Goal: Transaction & Acquisition: Purchase product/service

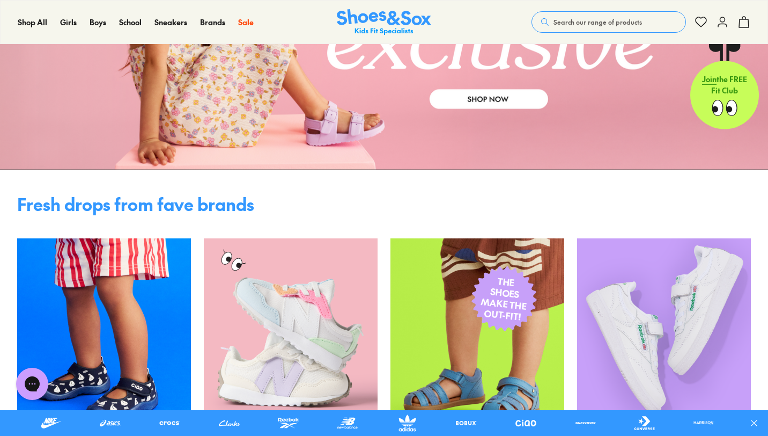
scroll to position [178, 0]
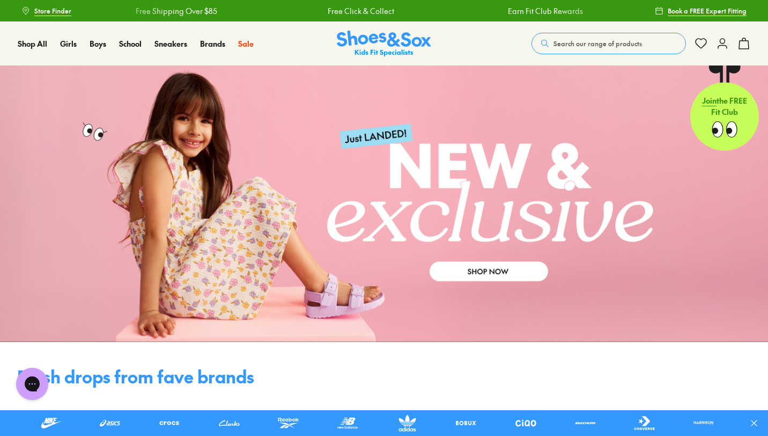
click at [600, 50] on button "Search our range of products" at bounding box center [609, 43] width 155 height 21
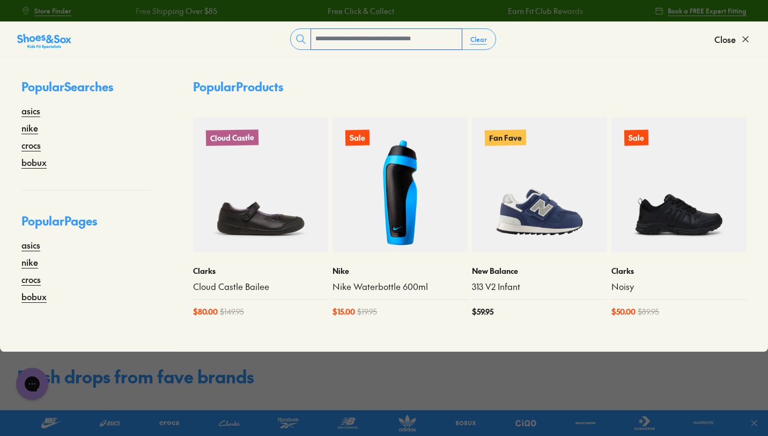
type input "*"
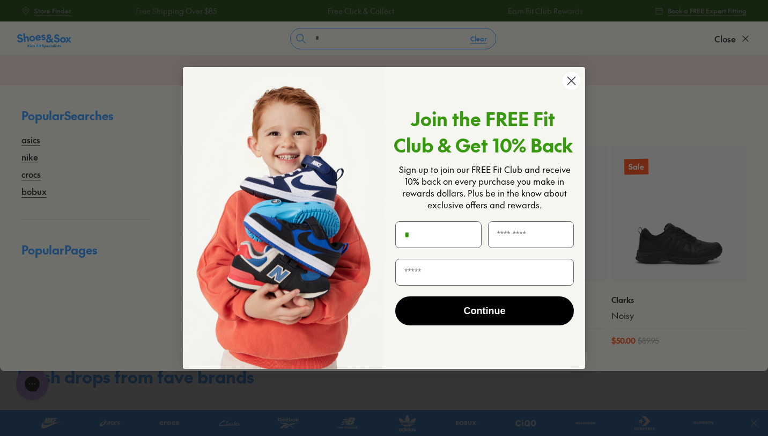
type input "*"
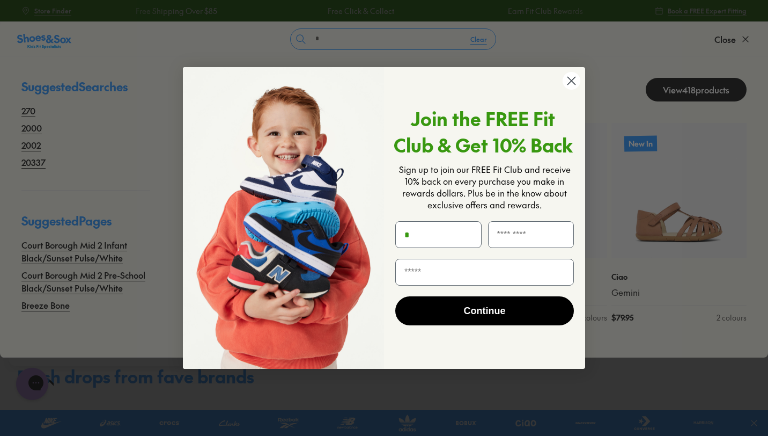
click at [569, 78] on icon "Close dialog" at bounding box center [572, 81] width 8 height 8
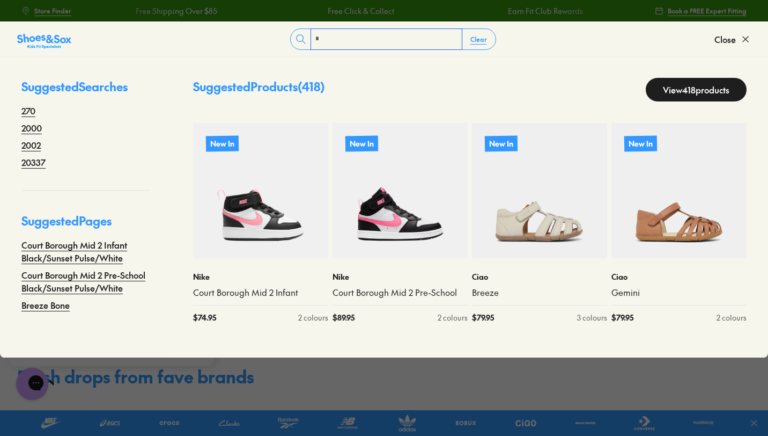
click at [413, 39] on input "*" at bounding box center [386, 39] width 151 height 20
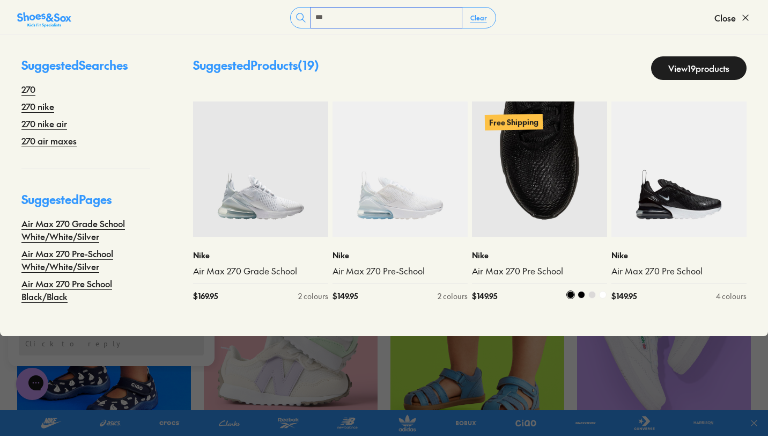
scroll to position [169, 0]
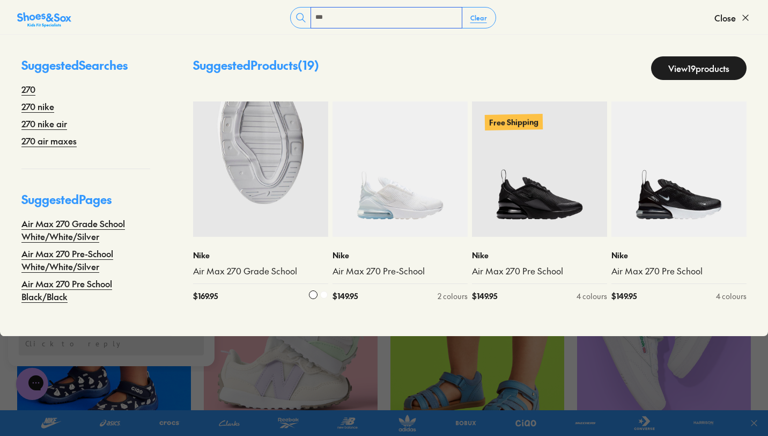
type input "***"
click at [219, 157] on img at bounding box center [260, 168] width 135 height 135
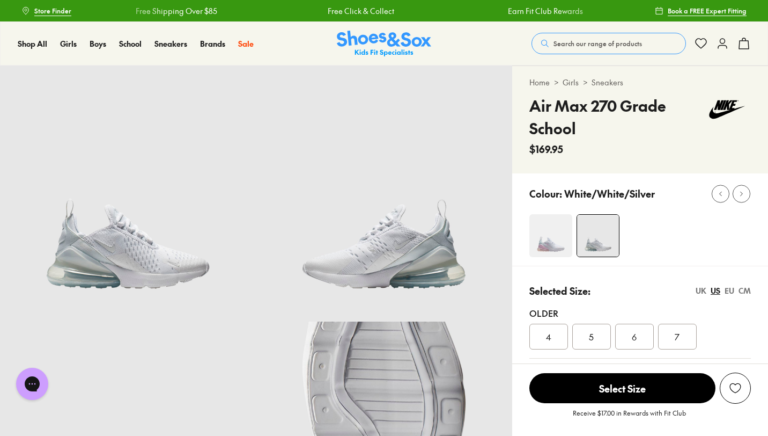
select select "*"
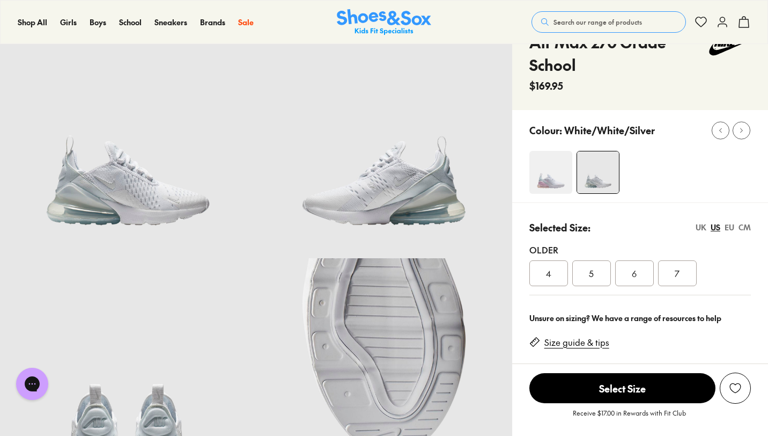
scroll to position [65, 0]
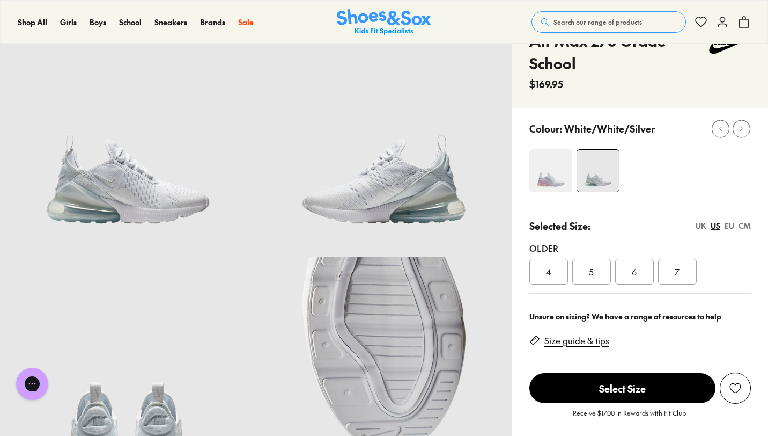
click at [424, 230] on img at bounding box center [384, 129] width 256 height 256
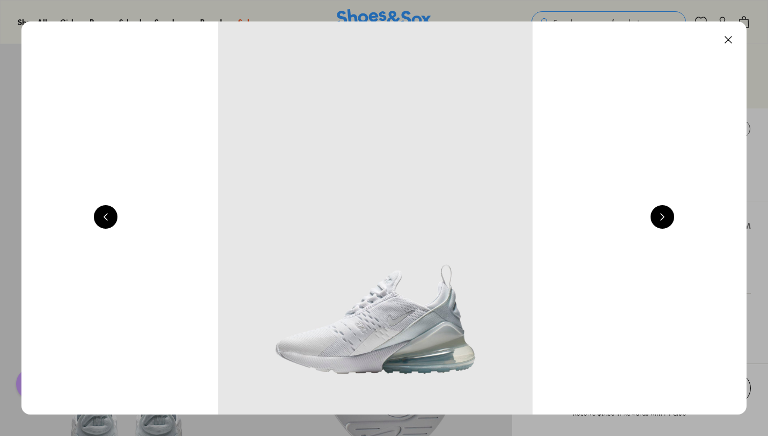
click at [658, 209] on button at bounding box center [663, 217] width 24 height 24
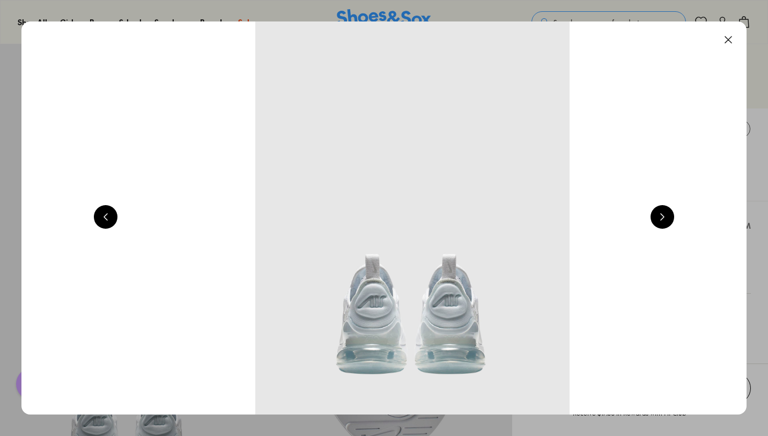
scroll to position [0, 2189]
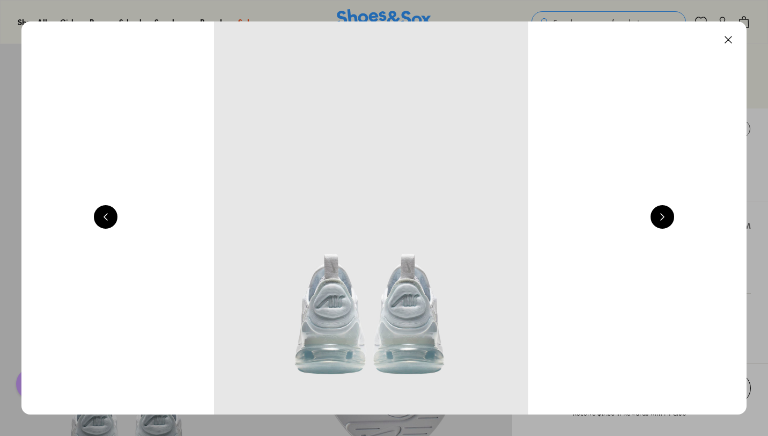
click at [661, 214] on button at bounding box center [663, 217] width 24 height 24
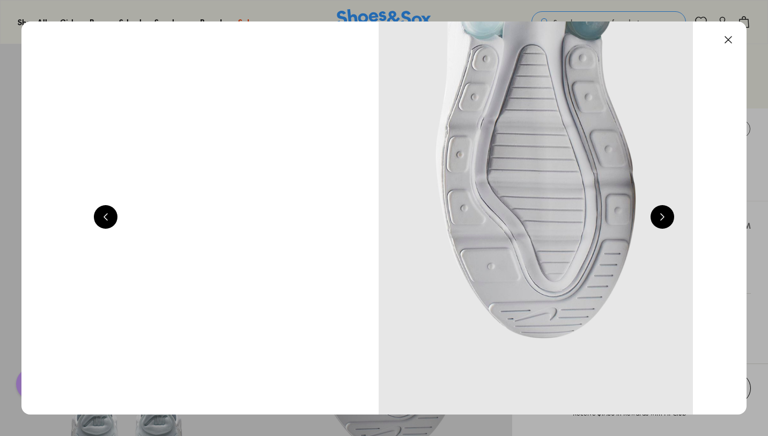
scroll to position [0, 2919]
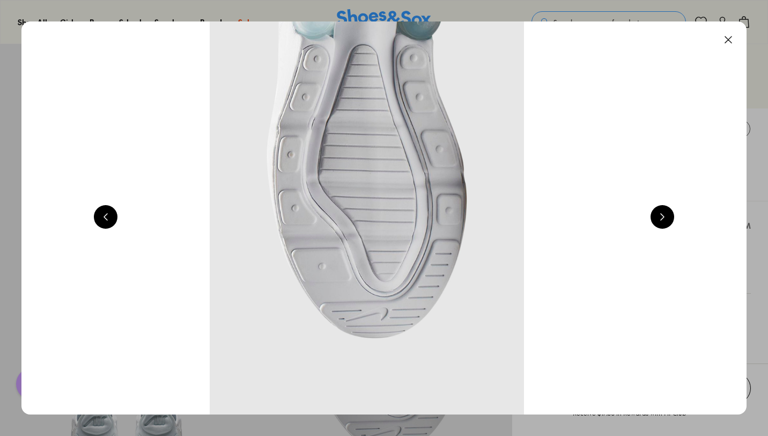
click at [662, 216] on button at bounding box center [663, 217] width 24 height 24
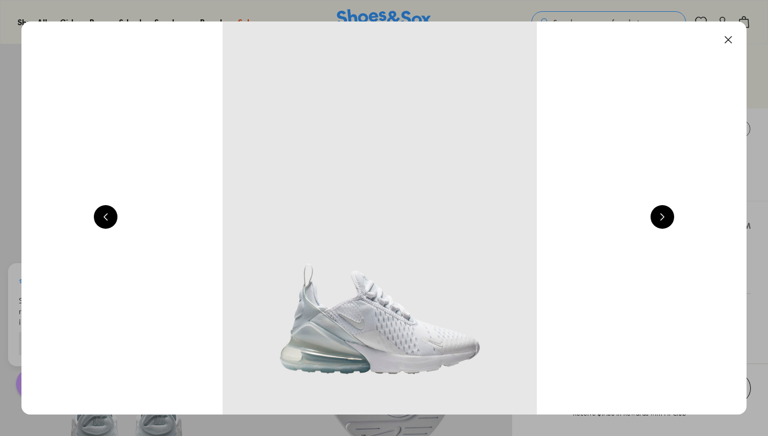
click at [662, 217] on button at bounding box center [663, 217] width 24 height 24
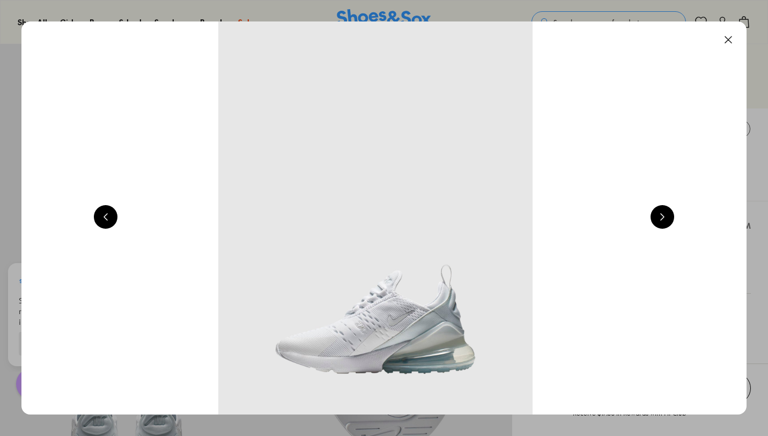
click at [662, 217] on button at bounding box center [663, 217] width 24 height 24
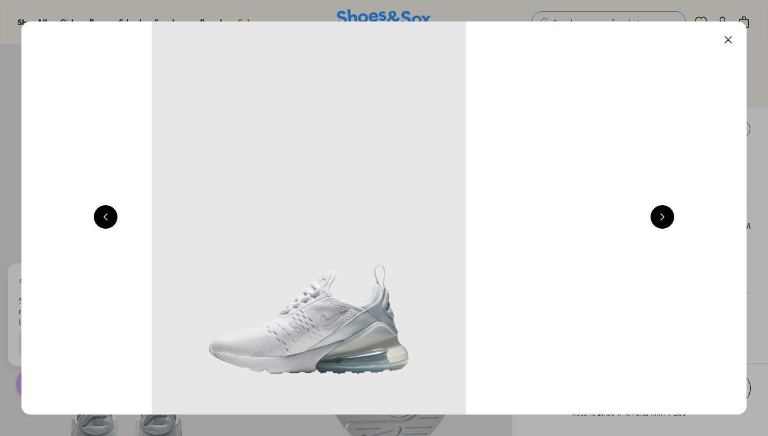
click at [662, 217] on button at bounding box center [663, 217] width 24 height 24
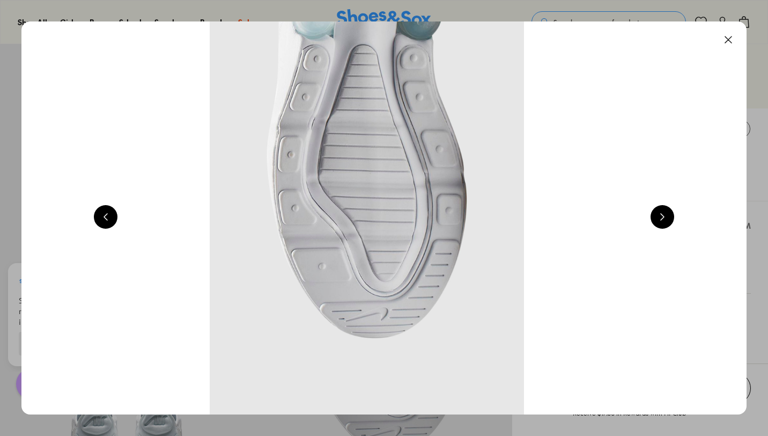
click at [734, 40] on button at bounding box center [729, 40] width 24 height 24
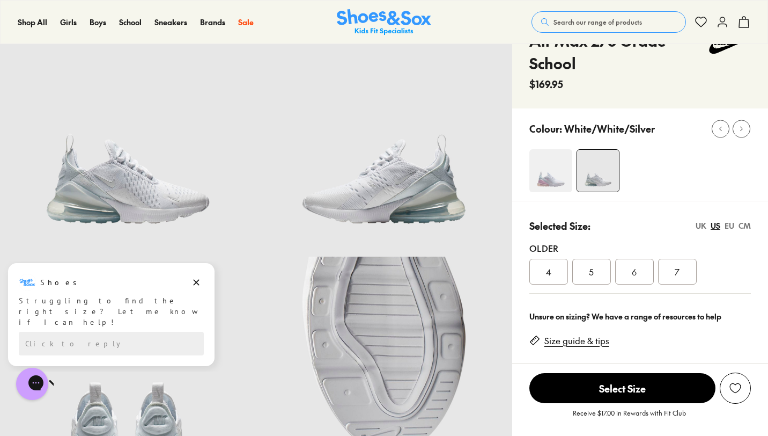
click at [552, 177] on img at bounding box center [551, 170] width 43 height 43
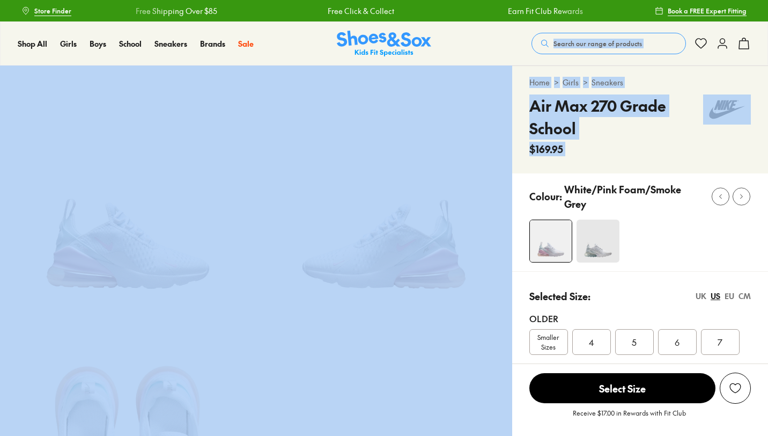
drag, startPoint x: 0, startPoint y: 0, endPoint x: 468, endPoint y: 33, distance: 469.6
select select "*"
